Goal: Task Accomplishment & Management: Use online tool/utility

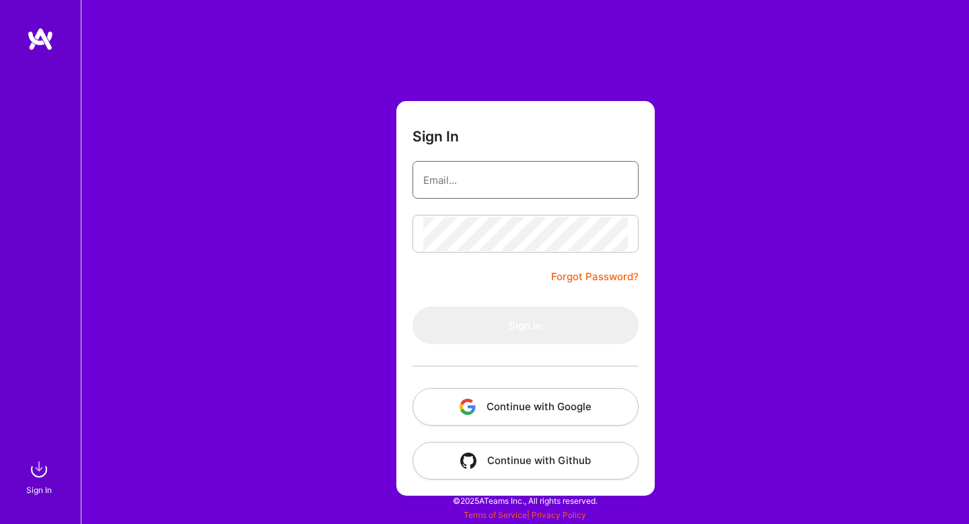
type input "[EMAIL_ADDRESS][DOMAIN_NAME]"
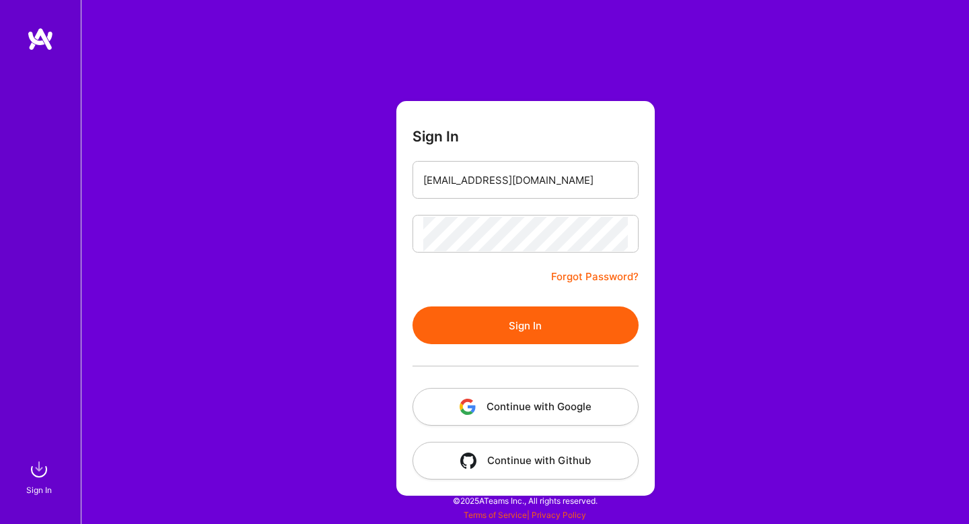
click at [465, 321] on button "Sign In" at bounding box center [526, 325] width 226 height 38
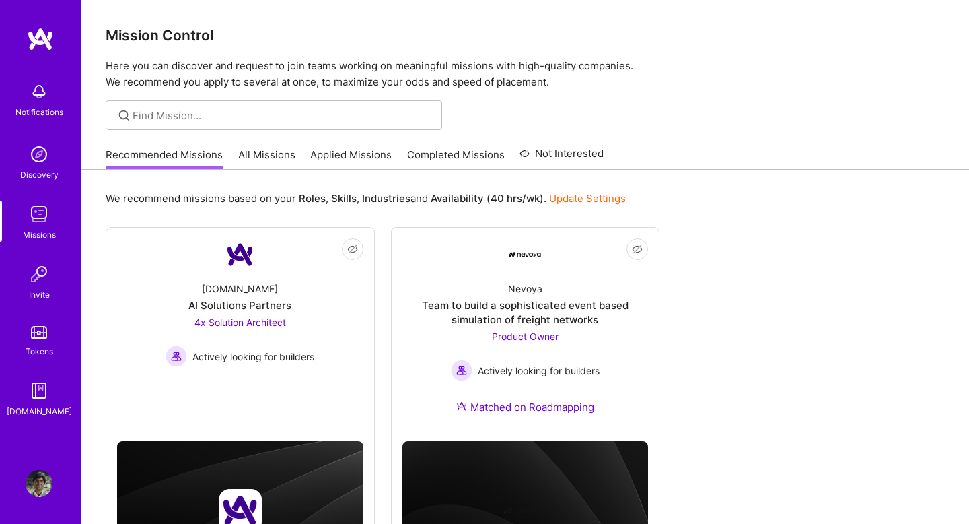
click at [281, 156] on link "All Missions" at bounding box center [266, 158] width 57 height 22
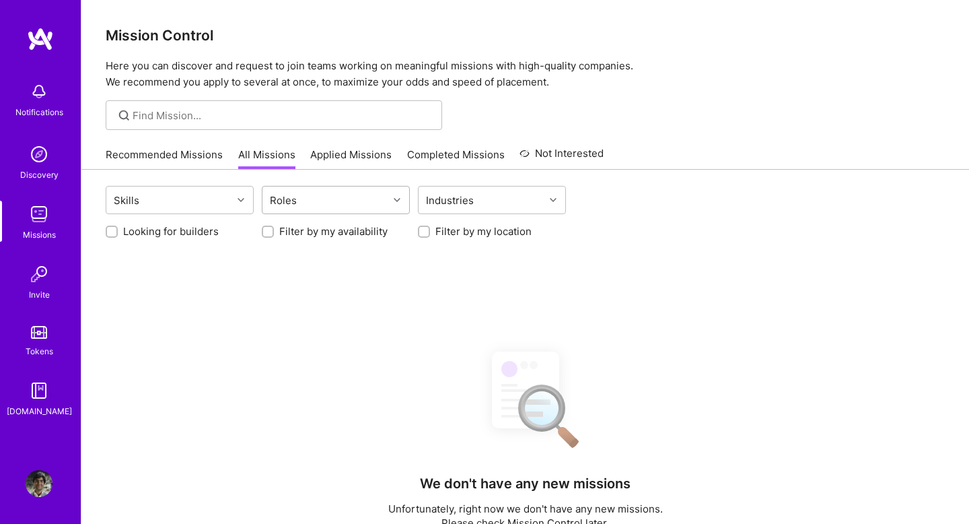
click at [283, 203] on div "Roles" at bounding box center [284, 201] width 34 height 20
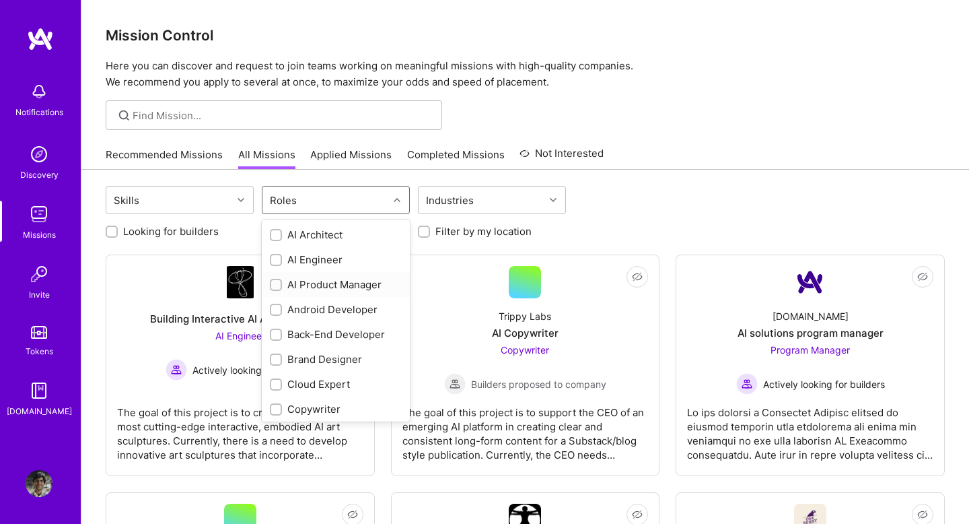
click at [340, 283] on div "AI Product Manager" at bounding box center [336, 284] width 132 height 14
checkbox input "true"
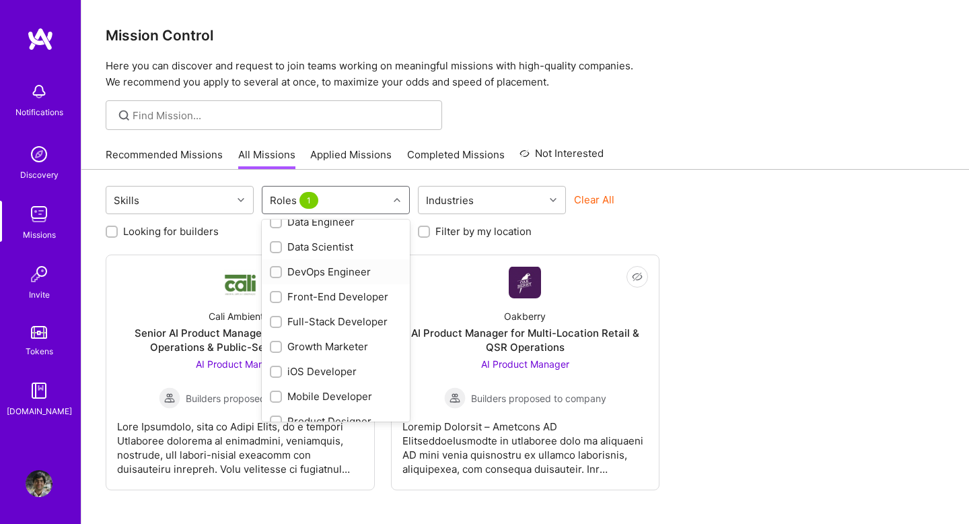
scroll to position [354, 0]
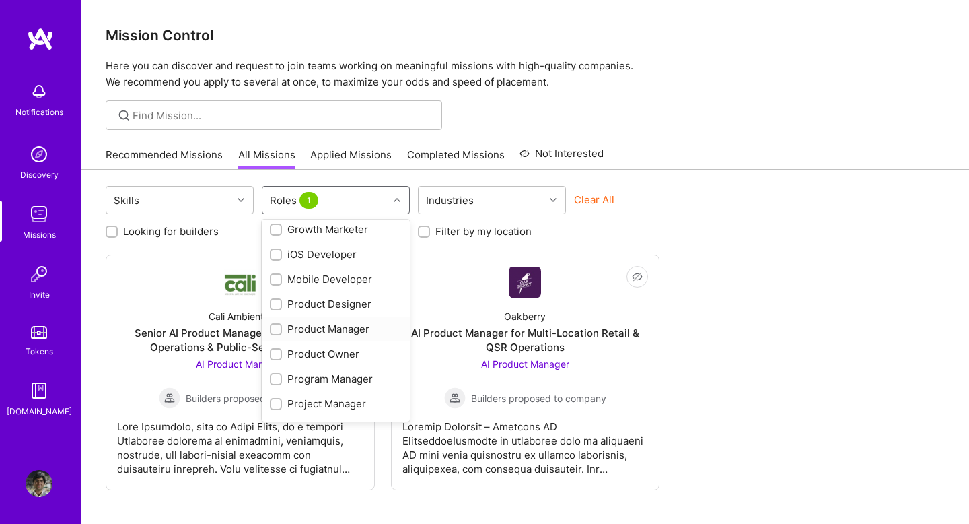
click at [331, 331] on div "Product Manager" at bounding box center [336, 329] width 132 height 14
checkbox input "true"
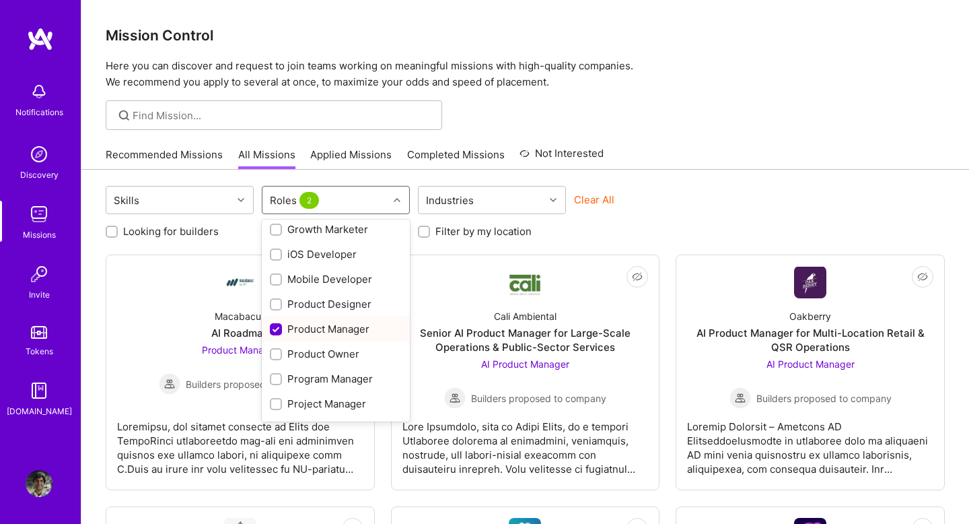
scroll to position [377, 0]
click at [331, 331] on div "Product Owner" at bounding box center [336, 331] width 132 height 14
checkbox input "true"
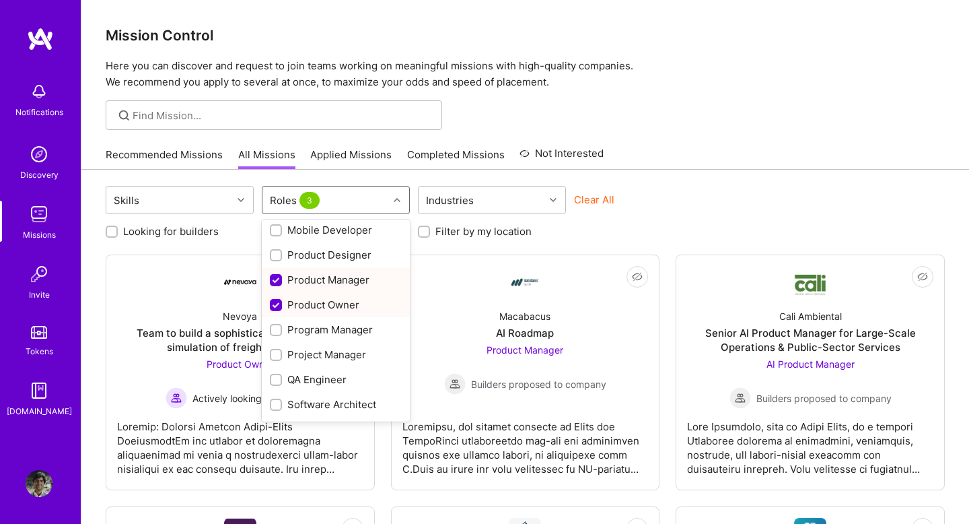
scroll to position [405, 0]
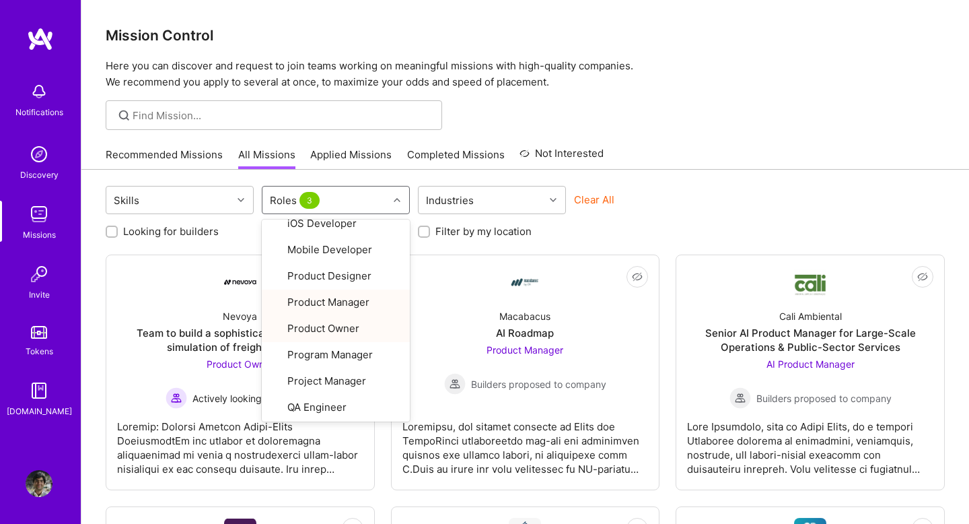
click at [662, 193] on div "Clear All" at bounding box center [648, 205] width 148 height 25
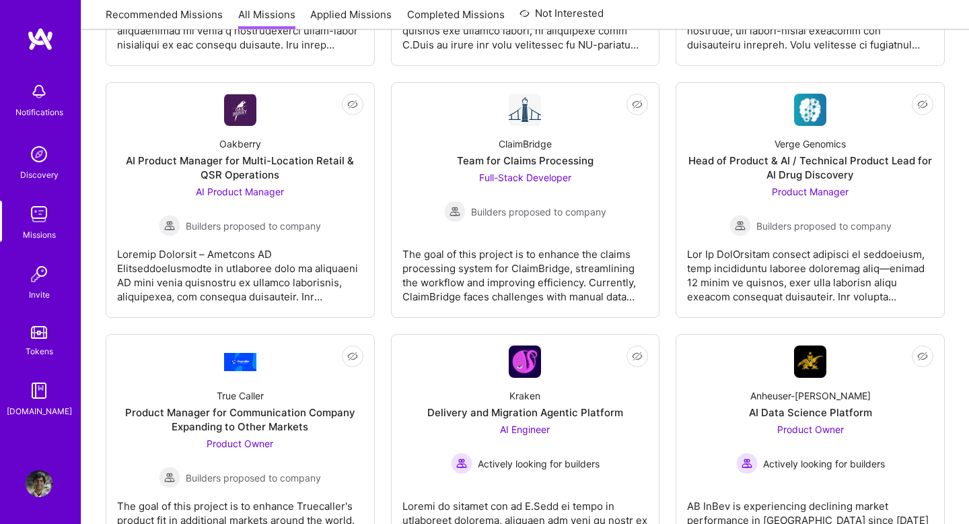
scroll to position [487, 0]
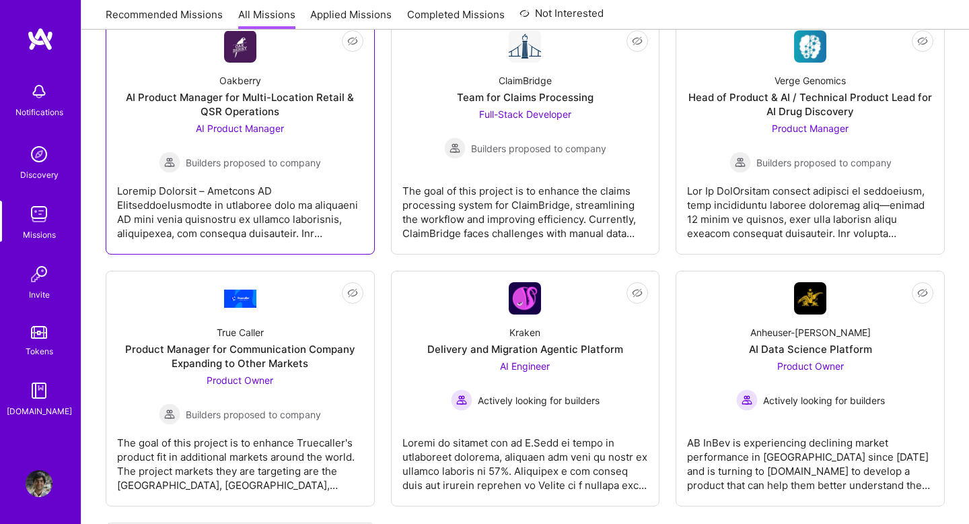
click at [255, 132] on span "AI Product Manager" at bounding box center [240, 128] width 88 height 11
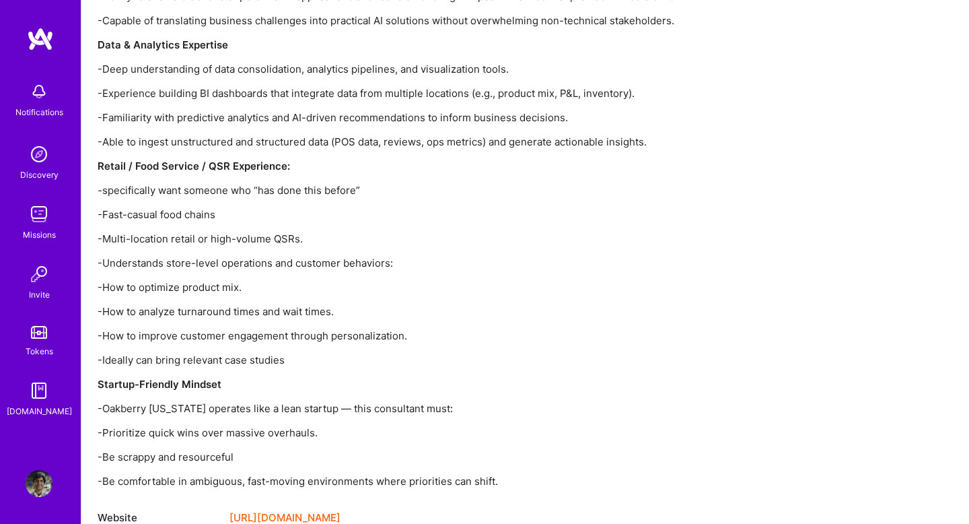
scroll to position [1777, 0]
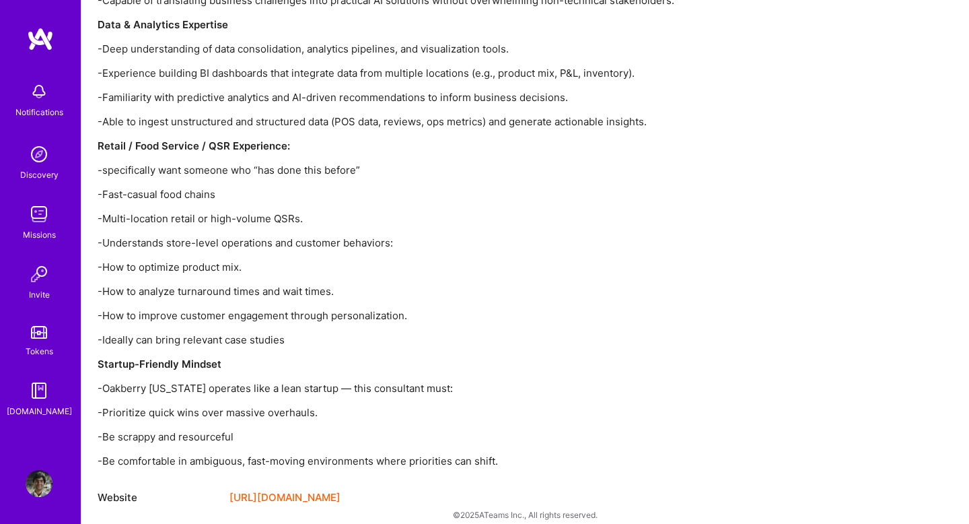
click at [336, 489] on link "[URL][DOMAIN_NAME]" at bounding box center [285, 497] width 111 height 16
